Goal: Task Accomplishment & Management: Manage account settings

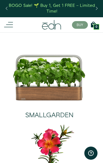
click at [10, 25] on line at bounding box center [9, 25] width 7 height 0
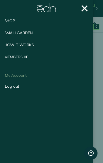
click at [22, 76] on link "My Account" at bounding box center [46, 75] width 83 height 5
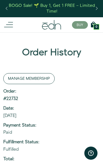
click at [43, 78] on link "Manage Membership" at bounding box center [28, 78] width 51 height 11
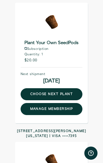
scroll to position [79, 0]
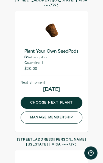
click at [62, 118] on link "manage membership" at bounding box center [52, 118] width 62 height 12
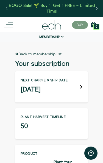
click at [80, 87] on icon at bounding box center [81, 87] width 2 height 4
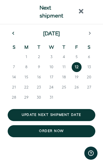
click at [13, 34] on icon "previous month" at bounding box center [13, 33] width 2 height 4
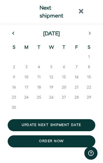
click at [14, 34] on icon "previous month" at bounding box center [13, 33] width 2 height 3
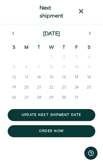
click at [76, 77] on span "17" at bounding box center [76, 76] width 4 height 5
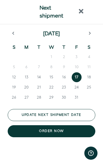
click at [79, 115] on button "Update next shipment date" at bounding box center [51, 115] width 87 height 12
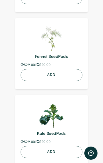
scroll to position [809, 0]
